Goal: Check status: Check status

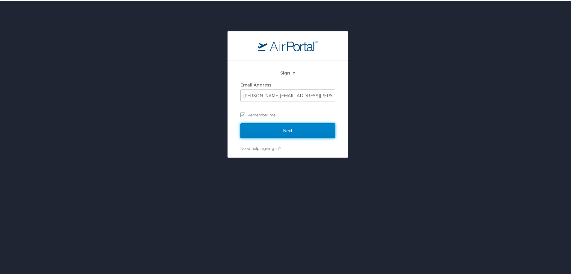
click at [241, 131] on input "Next" at bounding box center [287, 129] width 95 height 15
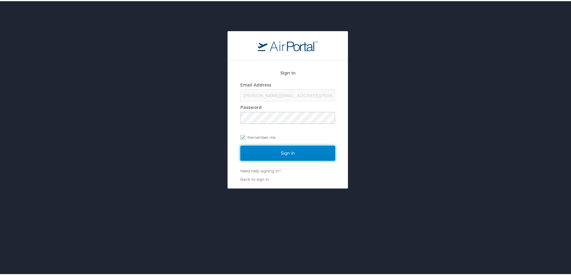
click at [258, 147] on input "Sign In" at bounding box center [287, 152] width 95 height 15
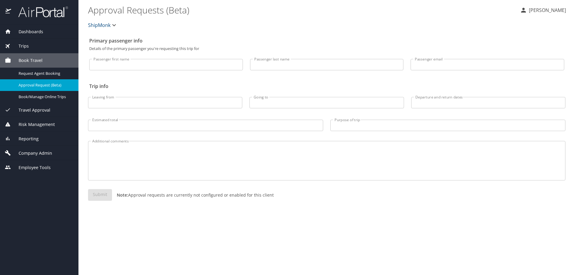
click at [43, 143] on div "Reporting" at bounding box center [39, 139] width 79 height 14
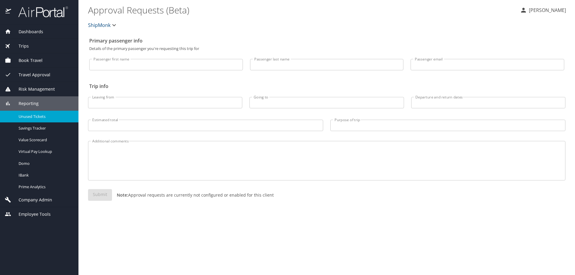
click at [23, 121] on link "Unused Tickets" at bounding box center [39, 117] width 79 height 12
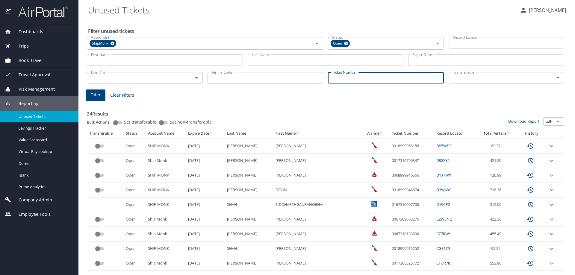
click at [348, 75] on input "Ticket Number" at bounding box center [386, 77] width 116 height 11
type input "0067310811945"
click at [97, 95] on span "Filter" at bounding box center [95, 93] width 10 height 7
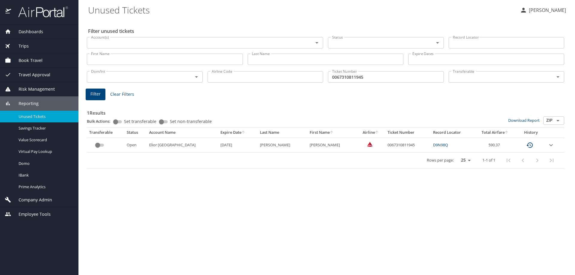
click at [387, 145] on td "0067310811945" at bounding box center [408, 145] width 46 height 15
copy td "0067310811945"
